Goal: Find specific page/section: Find specific page/section

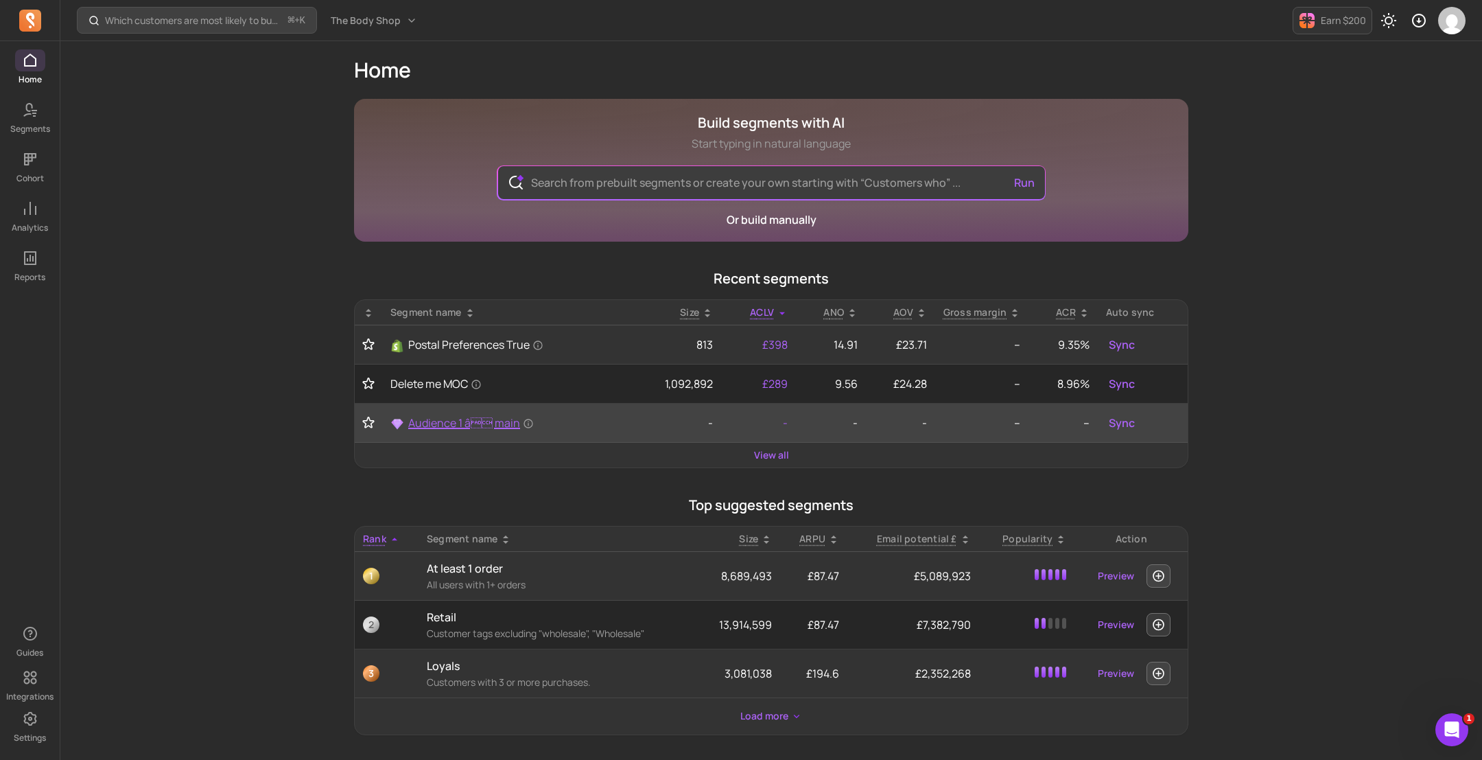
click at [495, 429] on span "Audience 1 â main" at bounding box center [471, 422] width 126 height 16
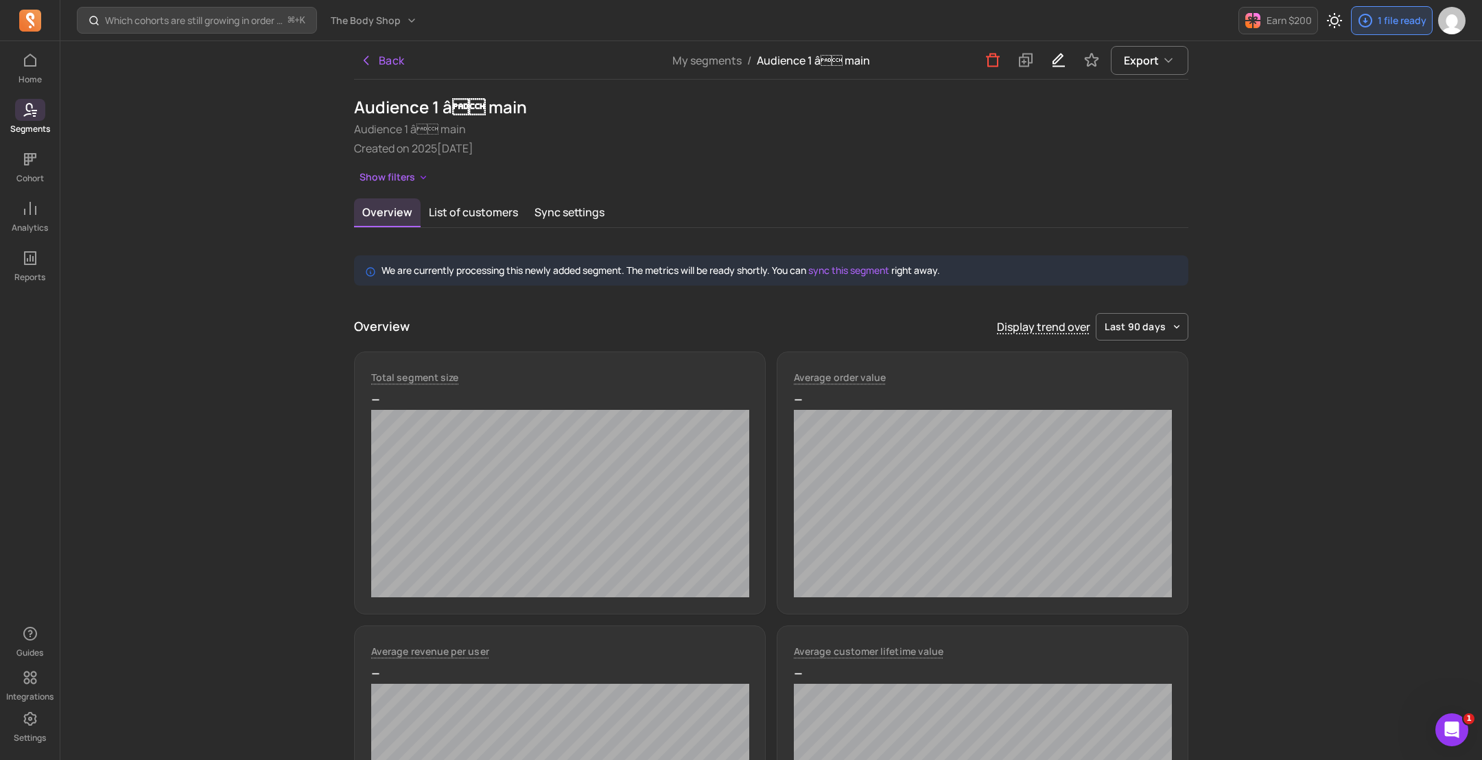
click at [622, 316] on div "Overview Display trend over last 90 days" at bounding box center [771, 326] width 834 height 27
click at [469, 213] on button "List of customers" at bounding box center [474, 212] width 106 height 29
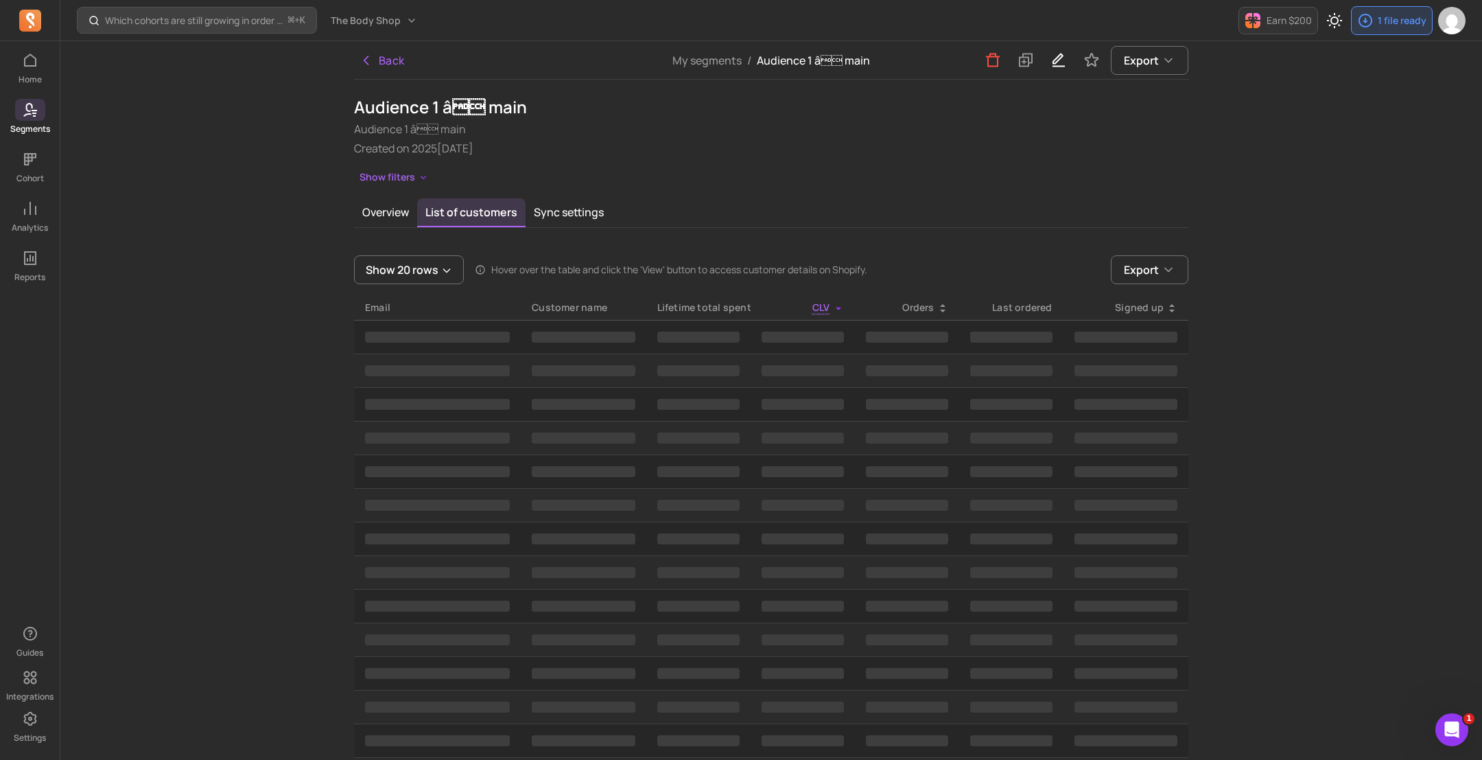
click at [740, 167] on div "Show filters" at bounding box center [771, 177] width 834 height 20
